Goal: Book appointment/travel/reservation

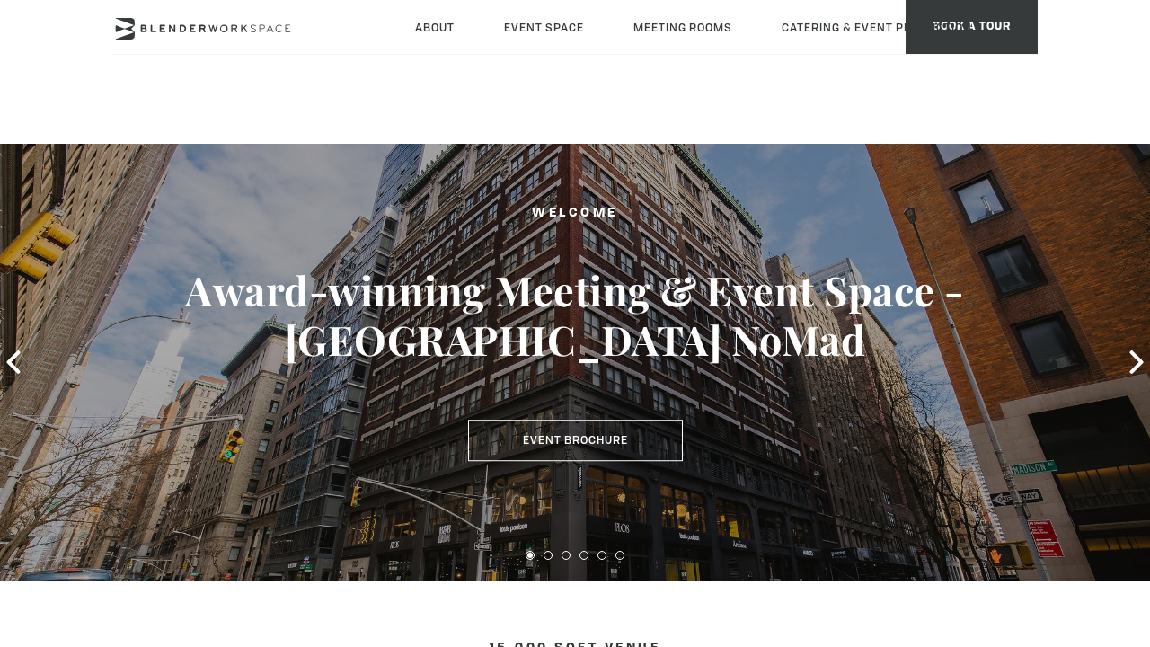
type div "[DATE]"
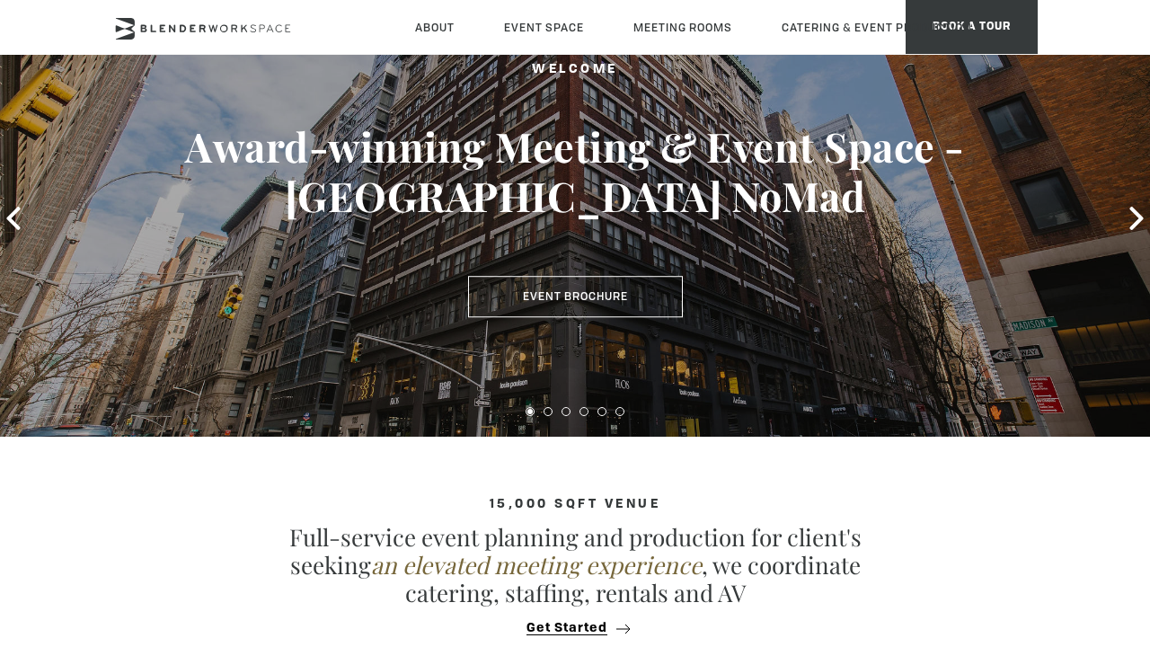
type div "[DATE]"
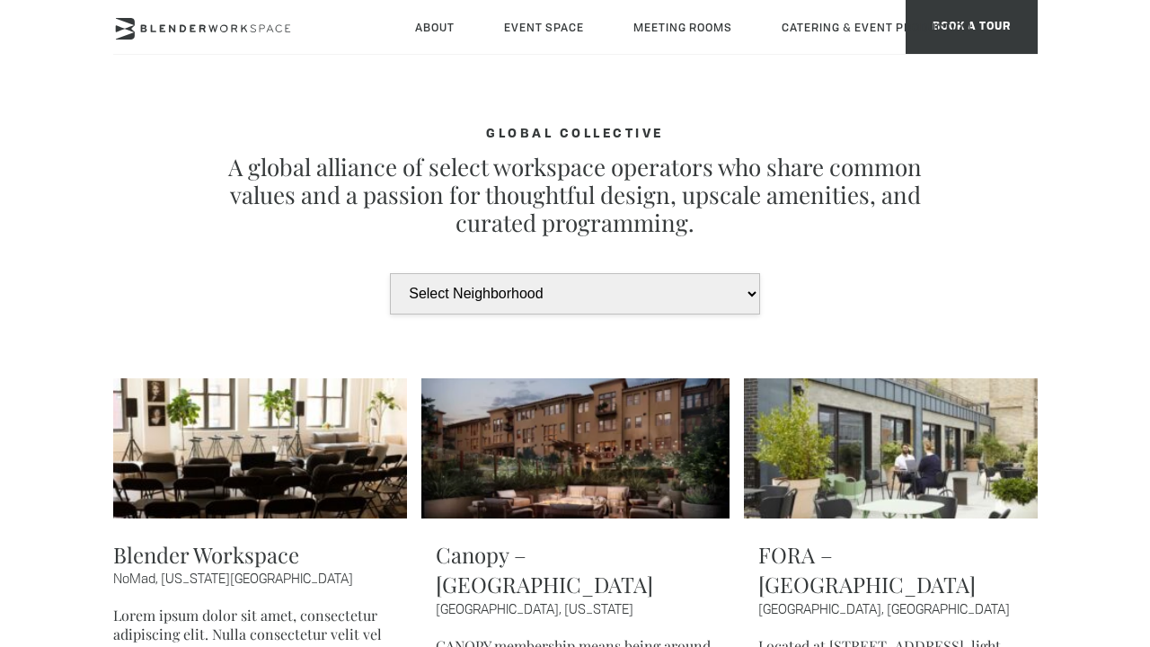
type div "[DATE]"
